Goal: Contribute content

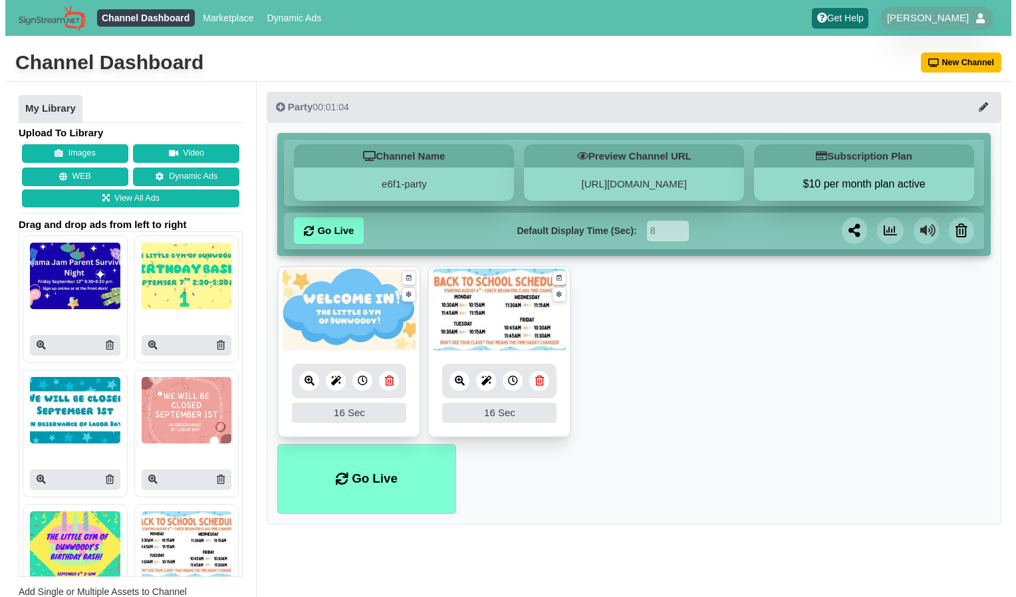
scroll to position [98, 0]
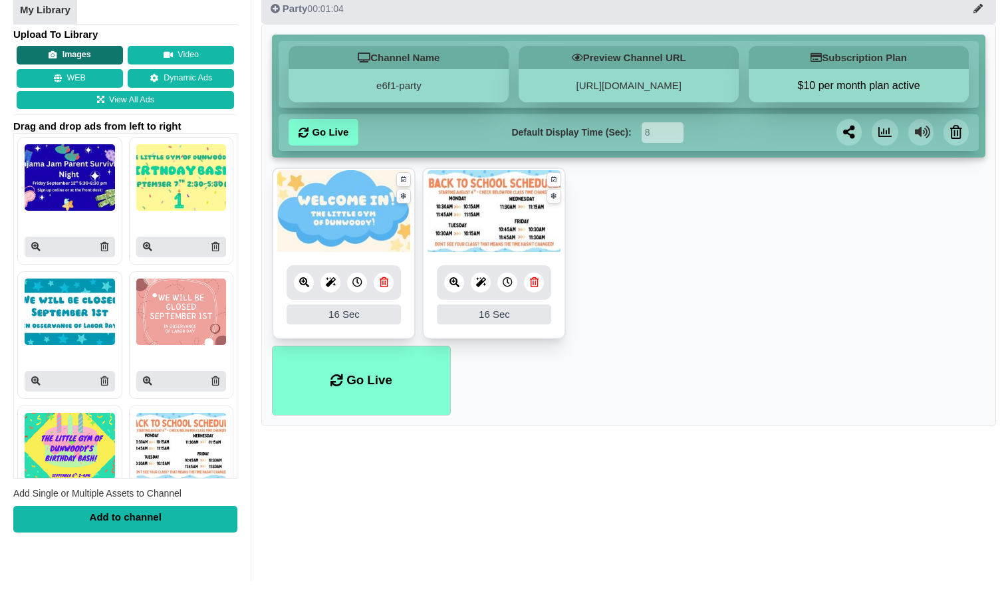
click at [100, 53] on button "Images" at bounding box center [70, 55] width 106 height 19
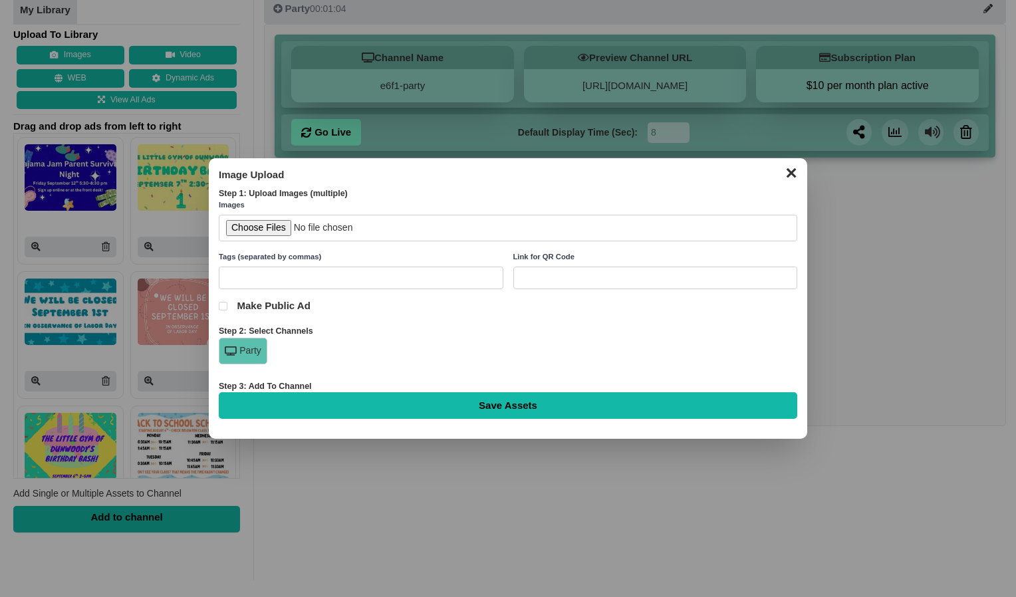
click at [263, 228] on input "file" at bounding box center [508, 228] width 579 height 27
type input "C:\fakepath\Add a heading.jpg"
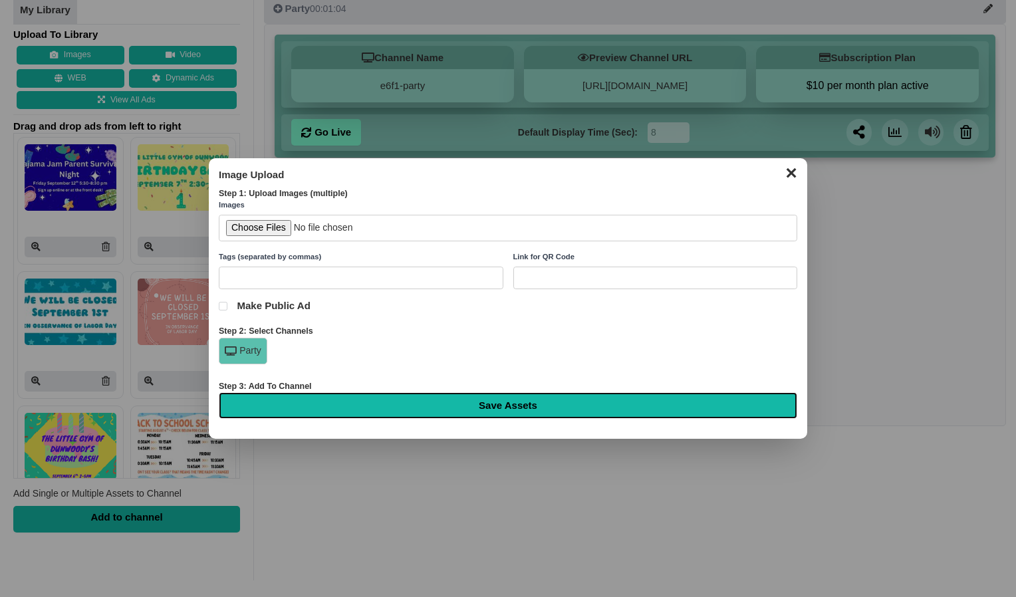
click at [362, 416] on input "Save Assets" at bounding box center [508, 405] width 579 height 27
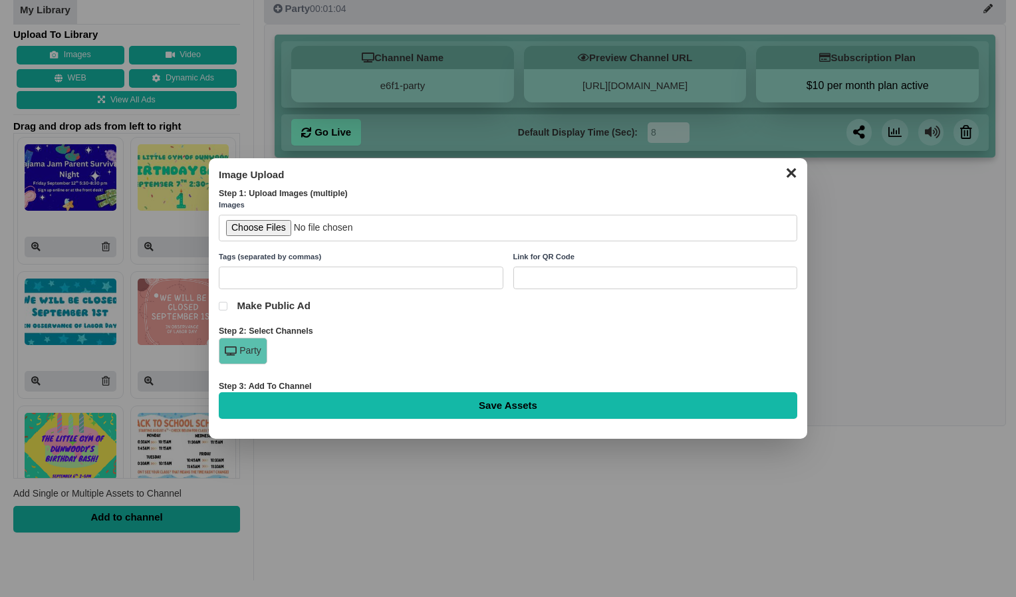
type input "Saving..."
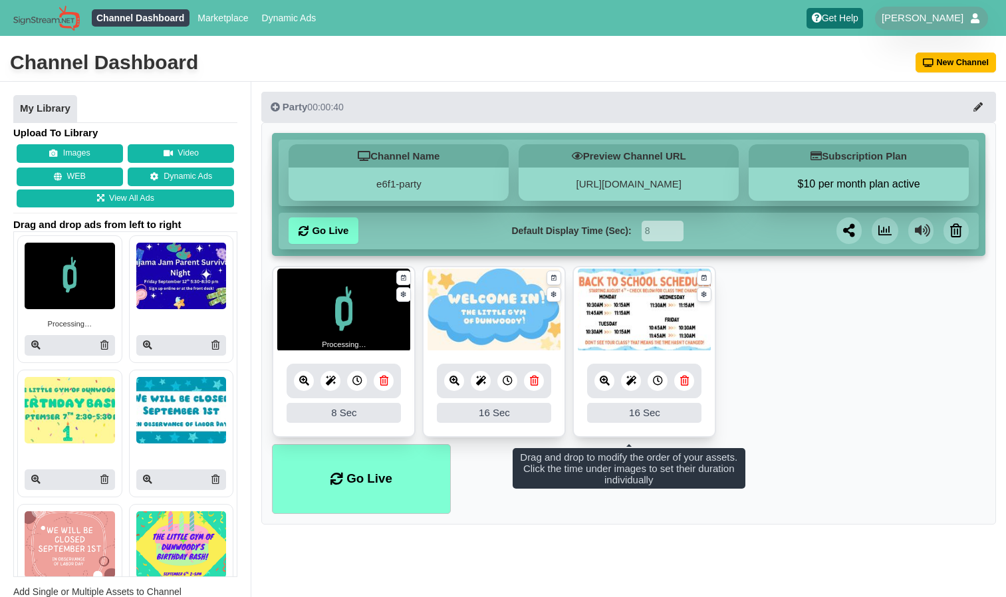
click at [375, 412] on div "8 Sec" at bounding box center [344, 413] width 114 height 20
click at [342, 408] on div "8 Sec" at bounding box center [344, 413] width 114 height 20
click at [357, 384] on icon at bounding box center [358, 381] width 10 height 10
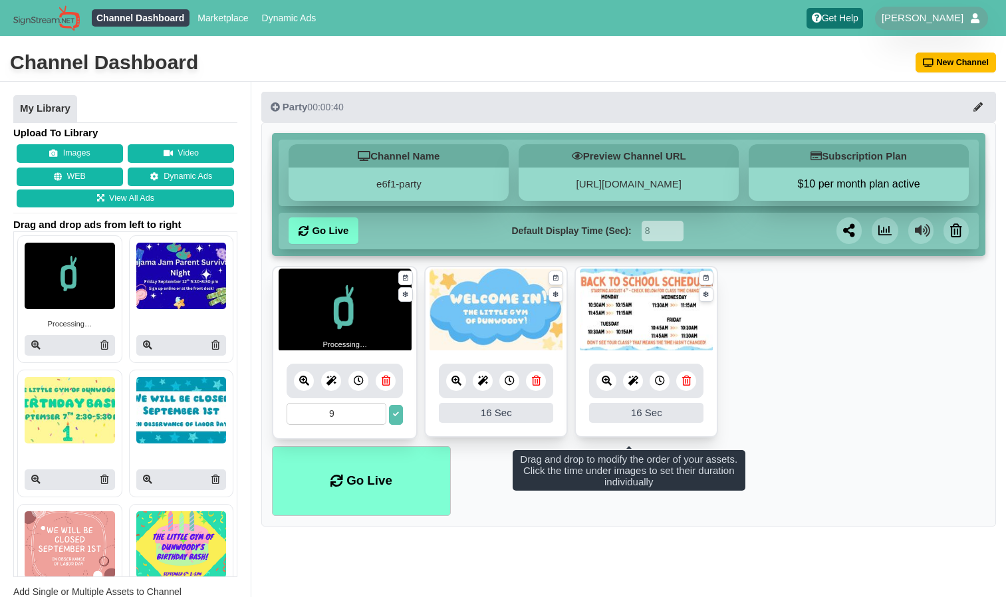
click at [377, 412] on input "9" at bounding box center [337, 414] width 100 height 22
click at [377, 412] on input "10" at bounding box center [337, 414] width 100 height 22
click at [377, 412] on input "11" at bounding box center [337, 414] width 100 height 22
click at [377, 412] on input "12" at bounding box center [337, 414] width 100 height 22
click at [377, 412] on input "19" at bounding box center [337, 414] width 100 height 22
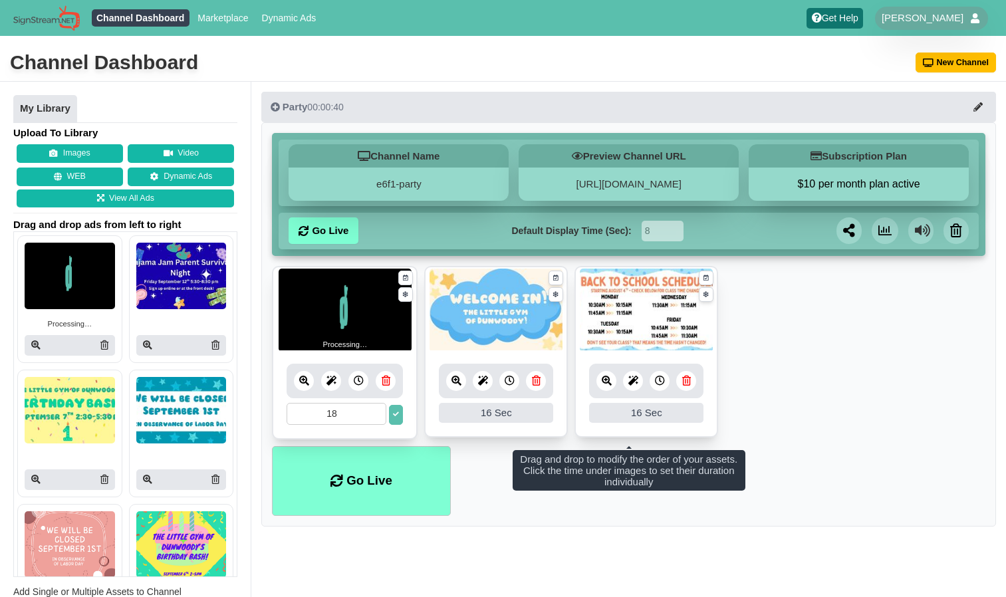
click at [377, 416] on input "18" at bounding box center [337, 414] width 100 height 22
click at [377, 416] on input "17" at bounding box center [337, 414] width 100 height 22
click at [377, 416] on input "16" at bounding box center [337, 414] width 100 height 22
click at [398, 422] on button at bounding box center [396, 415] width 14 height 20
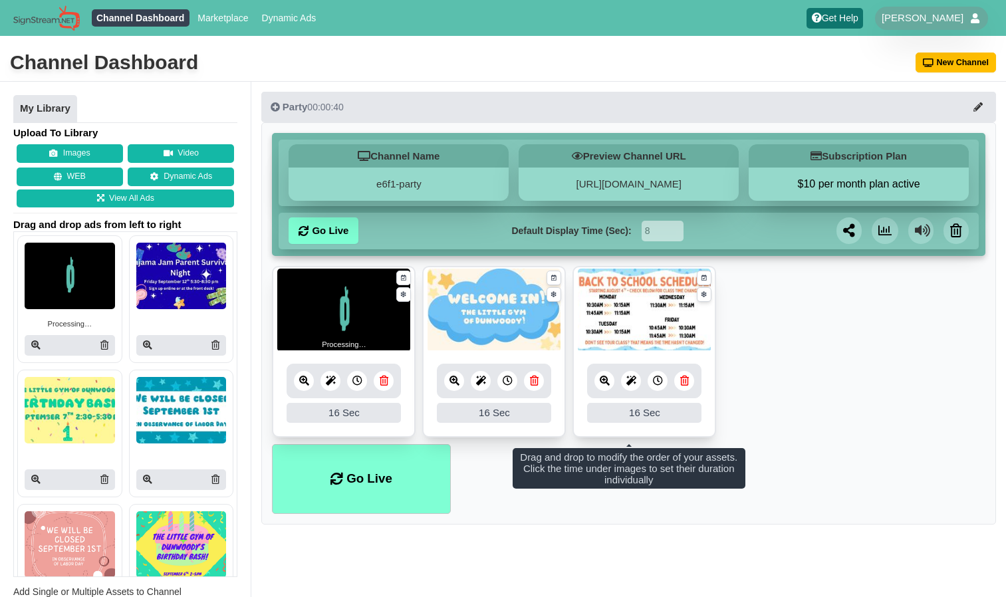
click at [349, 412] on div "16 Sec" at bounding box center [344, 413] width 114 height 20
click at [357, 382] on icon at bounding box center [358, 381] width 10 height 10
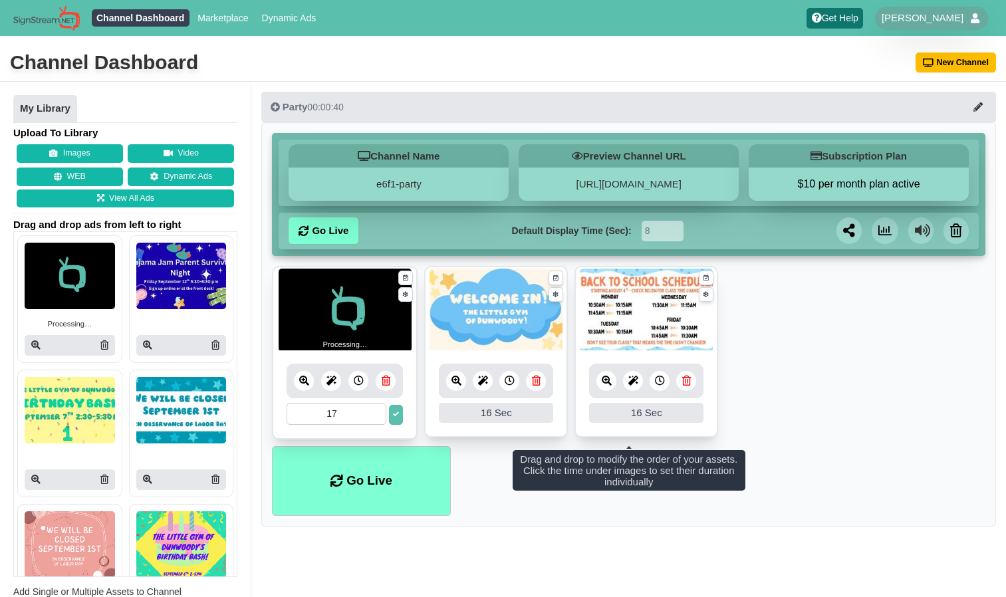
click at [377, 408] on input "17" at bounding box center [337, 414] width 100 height 22
click at [378, 414] on input "18" at bounding box center [337, 414] width 100 height 22
click at [378, 414] on input "19" at bounding box center [337, 414] width 100 height 22
type input "20"
click at [378, 414] on input "20" at bounding box center [337, 414] width 100 height 22
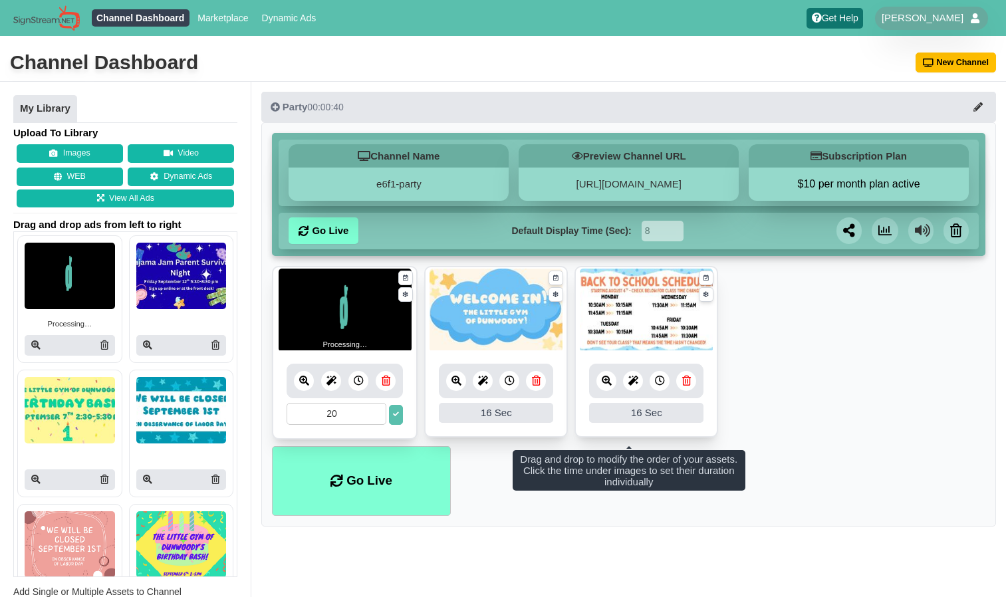
click at [396, 414] on icon at bounding box center [396, 415] width 6 height 6
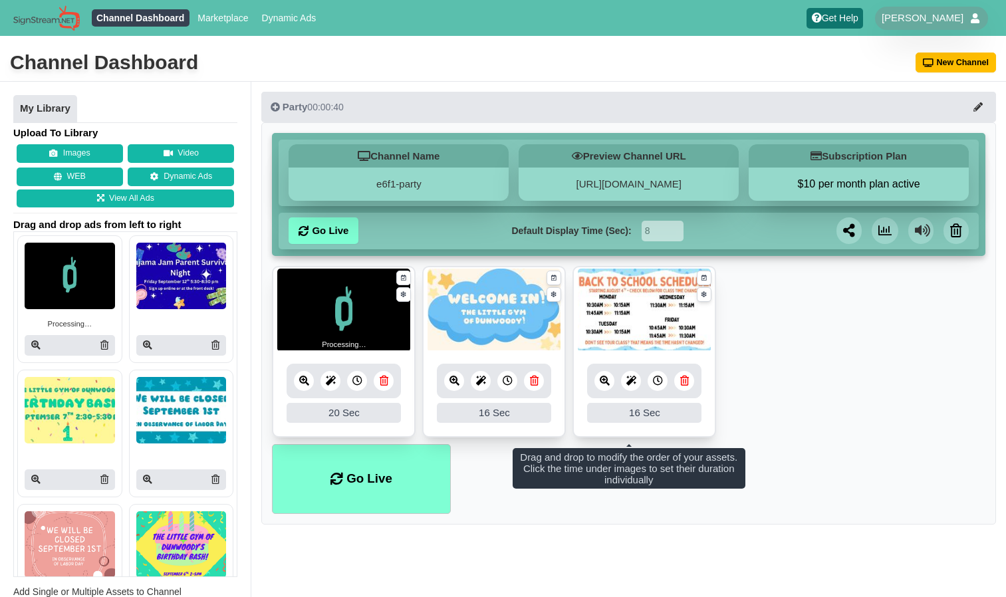
click at [302, 375] on link at bounding box center [304, 381] width 20 height 20
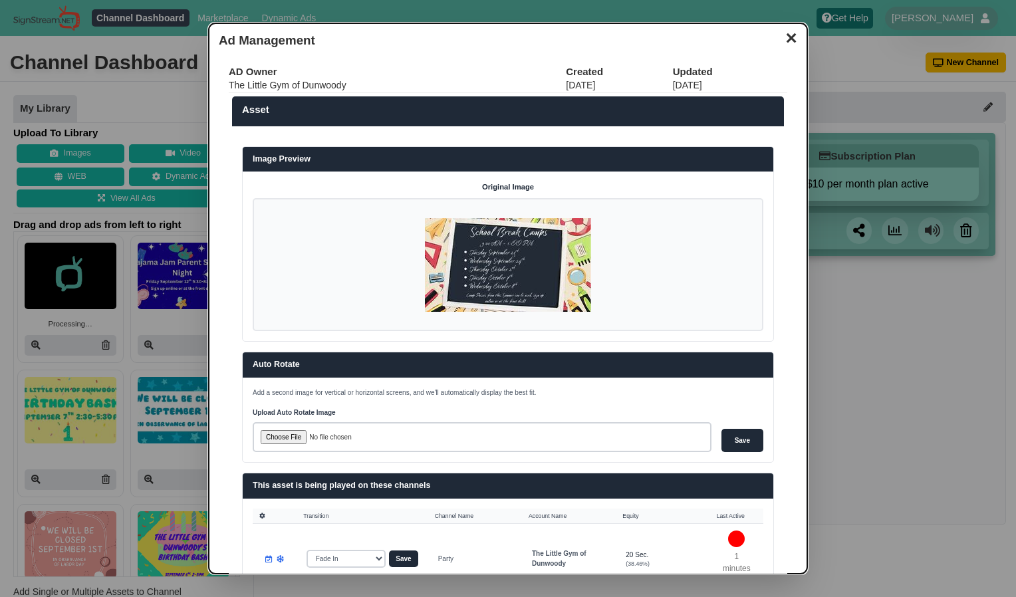
click at [778, 41] on button "✕" at bounding box center [791, 37] width 26 height 20
